Goal: Navigation & Orientation: Find specific page/section

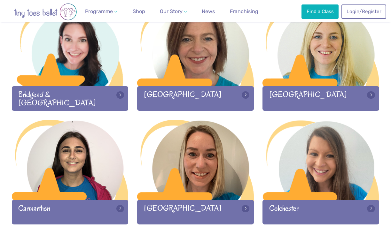
scroll to position [211, 0]
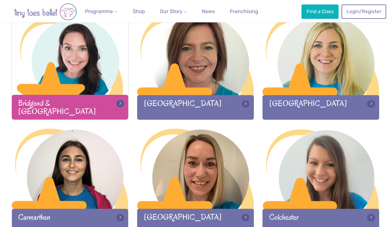
click at [75, 67] on div at bounding box center [70, 56] width 117 height 82
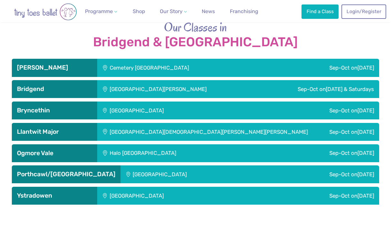
scroll to position [1005, 0]
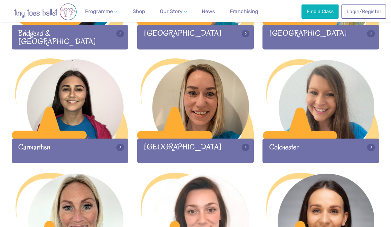
scroll to position [282, 0]
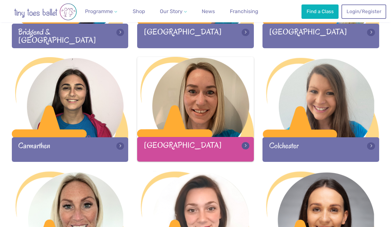
click at [220, 106] on div at bounding box center [195, 98] width 117 height 82
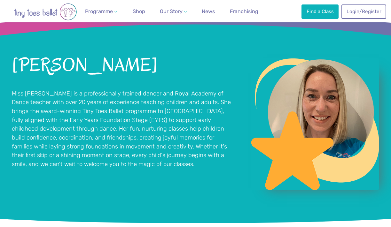
scroll to position [453, 0]
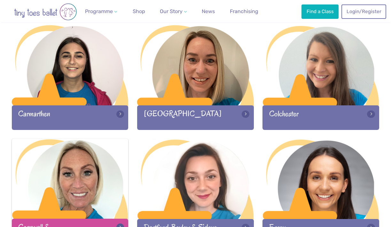
scroll to position [304, 0]
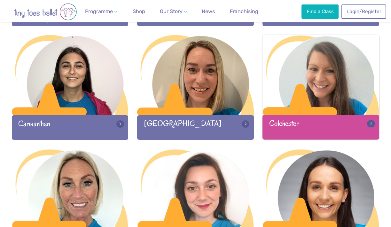
click at [316, 88] on div at bounding box center [321, 76] width 117 height 82
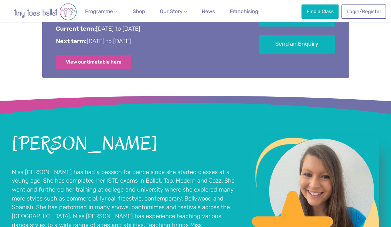
scroll to position [309, 0]
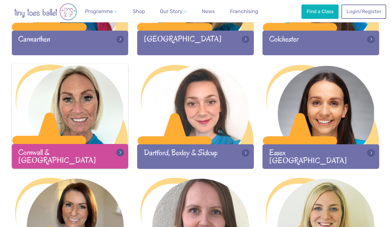
scroll to position [390, 0]
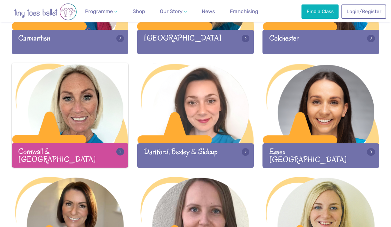
click at [85, 107] on div at bounding box center [70, 104] width 117 height 82
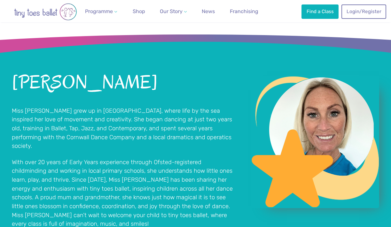
scroll to position [442, 0]
